Goal: Information Seeking & Learning: Check status

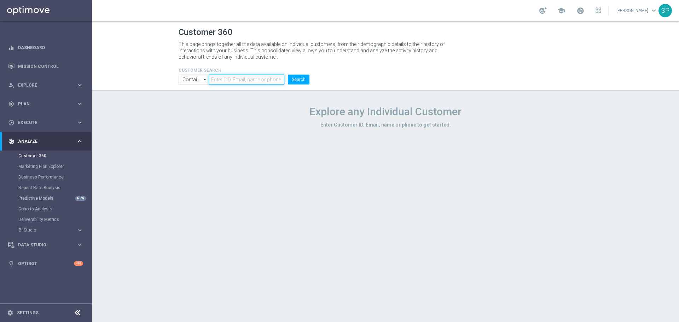
paste input "916440"
type input "916440"
click at [309, 82] on button "Search" at bounding box center [299, 80] width 22 height 10
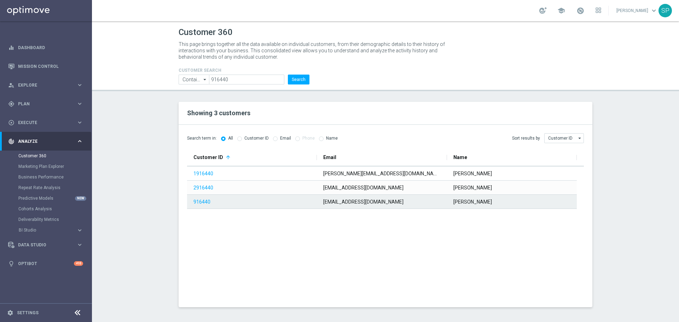
click at [203, 202] on link "916440" at bounding box center [201, 202] width 17 height 6
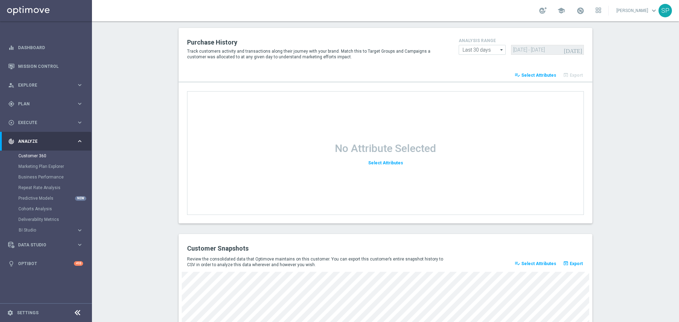
scroll to position [884, 0]
